Goal: Information Seeking & Learning: Learn about a topic

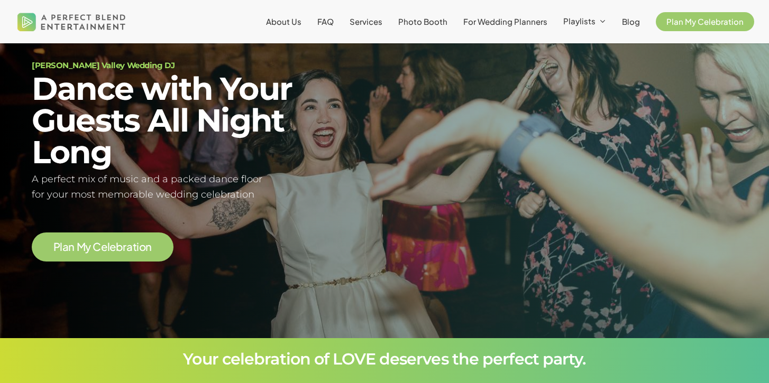
scroll to position [70, 0]
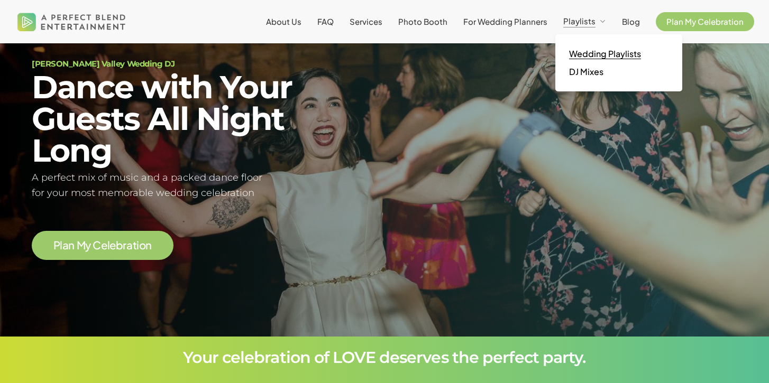
click at [585, 53] on span "Wedding Playlists" at bounding box center [605, 53] width 72 height 11
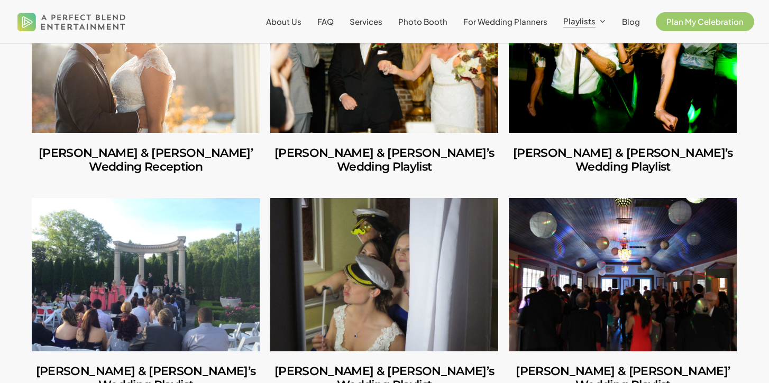
scroll to position [4854, 0]
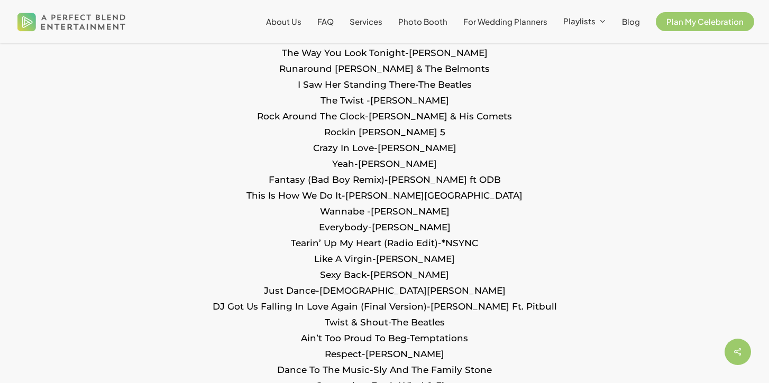
scroll to position [930, 0]
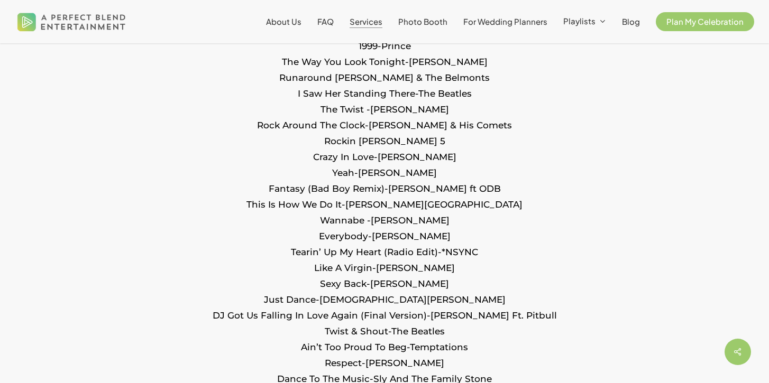
click at [381, 20] on span "Services" at bounding box center [365, 21] width 33 height 10
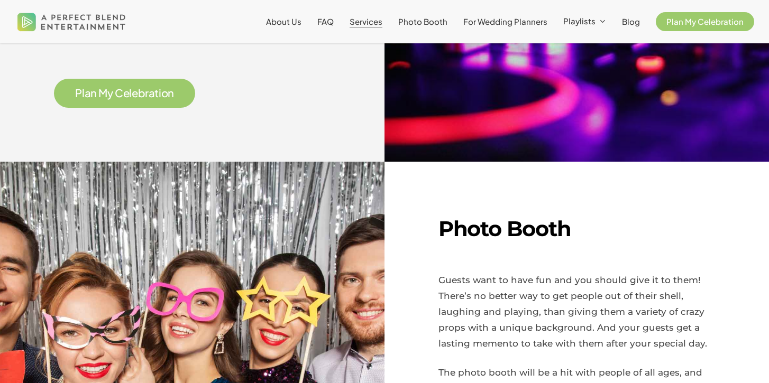
scroll to position [463, 0]
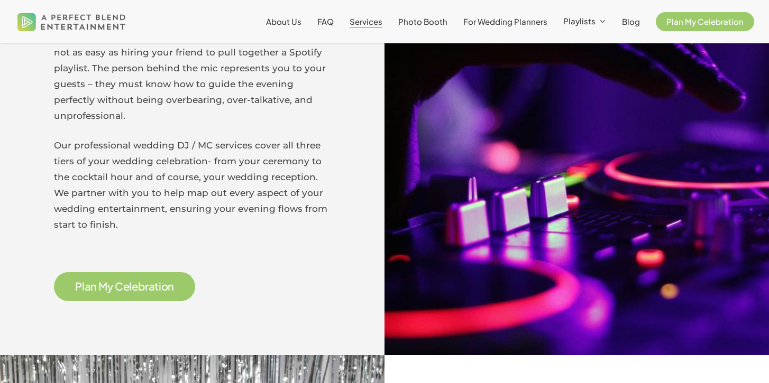
click at [156, 287] on span "t" at bounding box center [156, 286] width 4 height 11
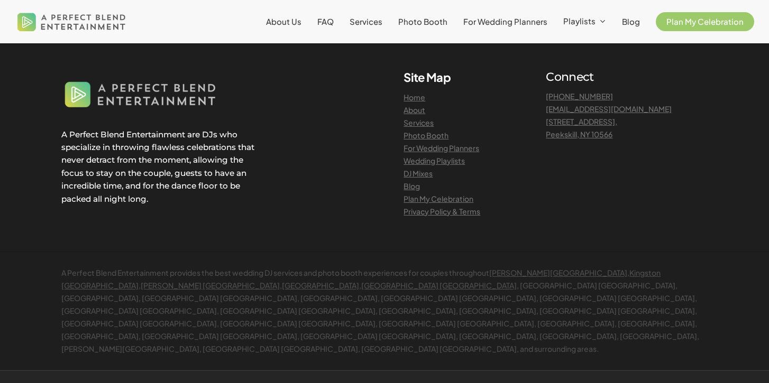
scroll to position [1125, 0]
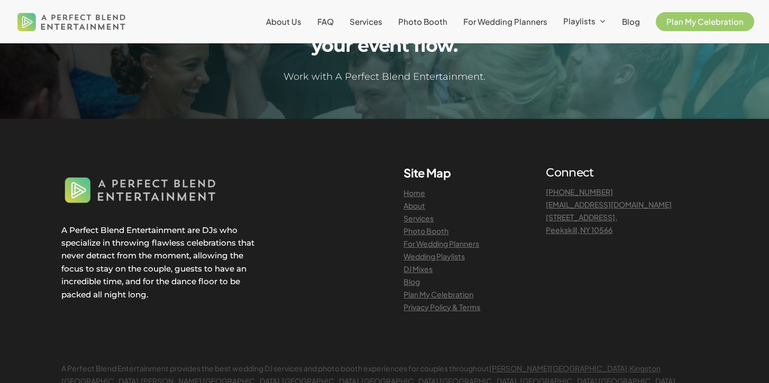
click at [419, 208] on link "About" at bounding box center [414, 206] width 22 height 10
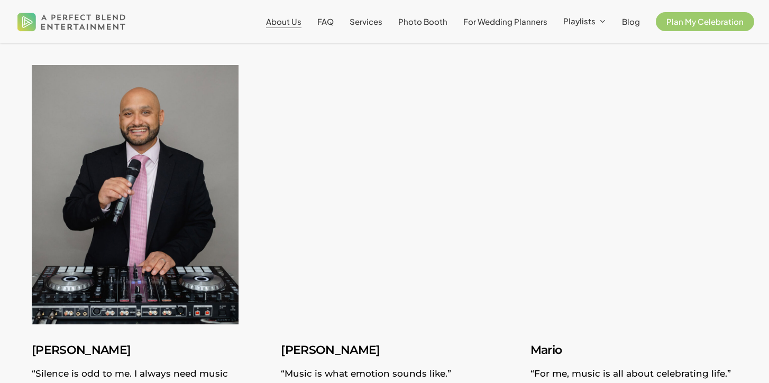
scroll to position [1057, 0]
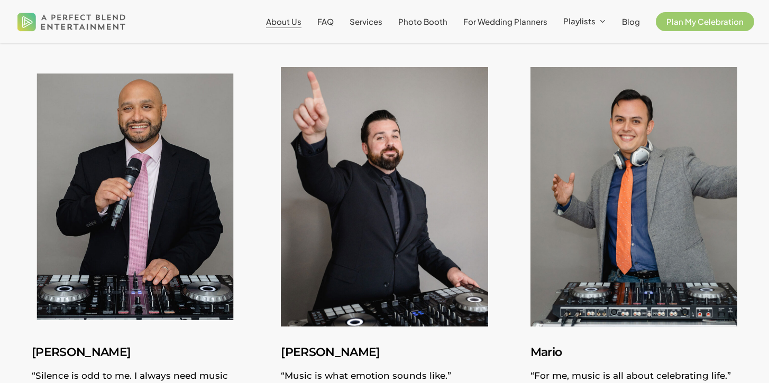
click at [200, 225] on img at bounding box center [135, 197] width 226 height 284
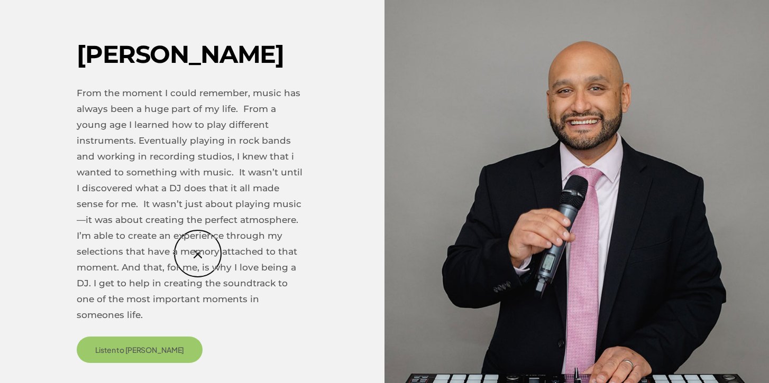
scroll to position [1376, 0]
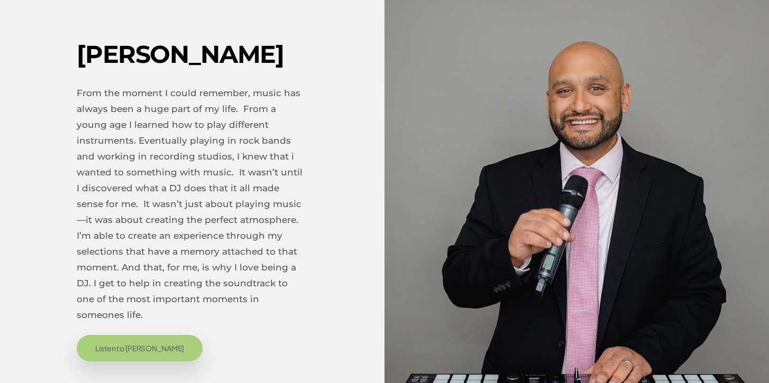
click at [123, 340] on link "Listen to Nick" at bounding box center [140, 348] width 126 height 26
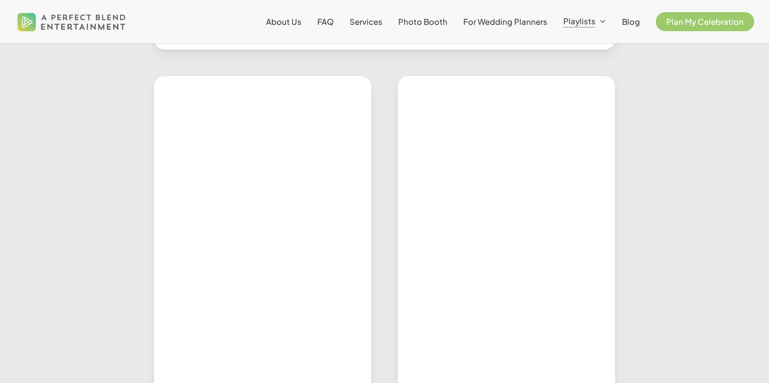
scroll to position [436, 0]
click at [420, 24] on span "Photo Booth" at bounding box center [422, 21] width 49 height 10
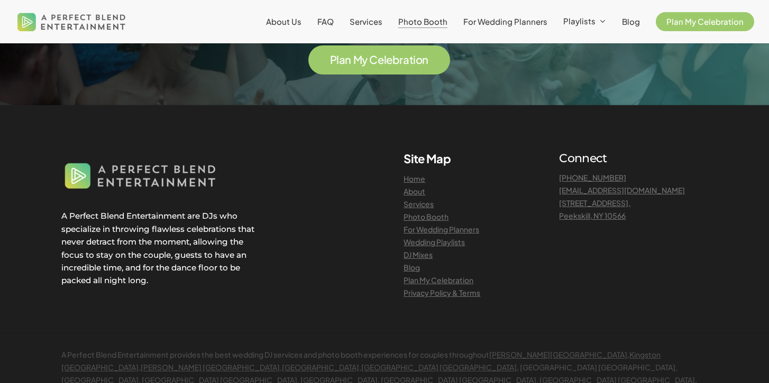
scroll to position [2506, 0]
